Goal: Task Accomplishment & Management: Use online tool/utility

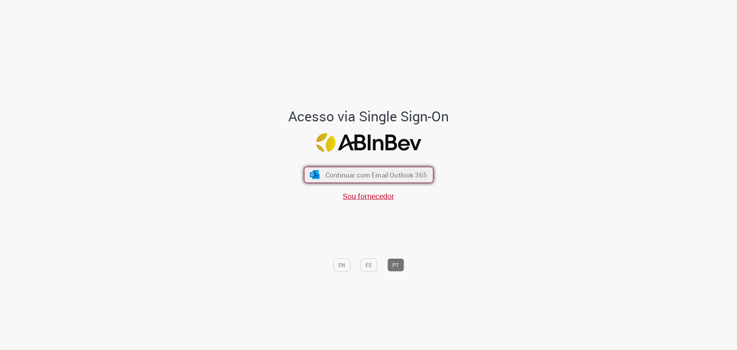
click at [348, 170] on button "Continuar com Email Outlook 365" at bounding box center [368, 175] width 129 height 16
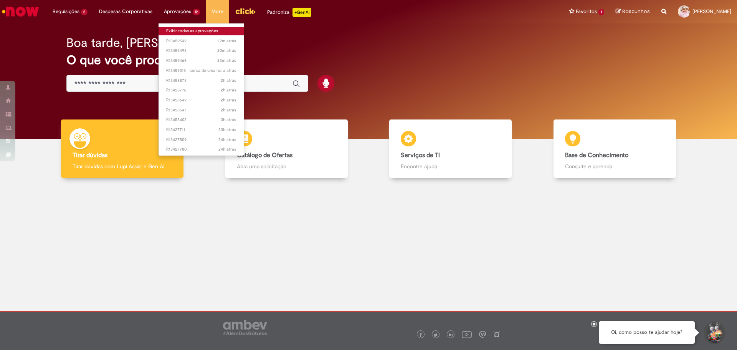
click at [184, 28] on link "Exibir todas as aprovações" at bounding box center [202, 31] width 86 height 8
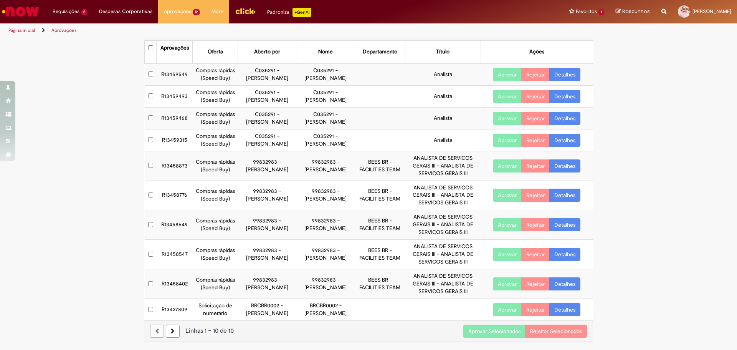
scroll to position [53, 0]
click at [497, 330] on button "Aprovar Selecionados" at bounding box center [495, 331] width 62 height 13
